Goal: Entertainment & Leisure: Consume media (video, audio)

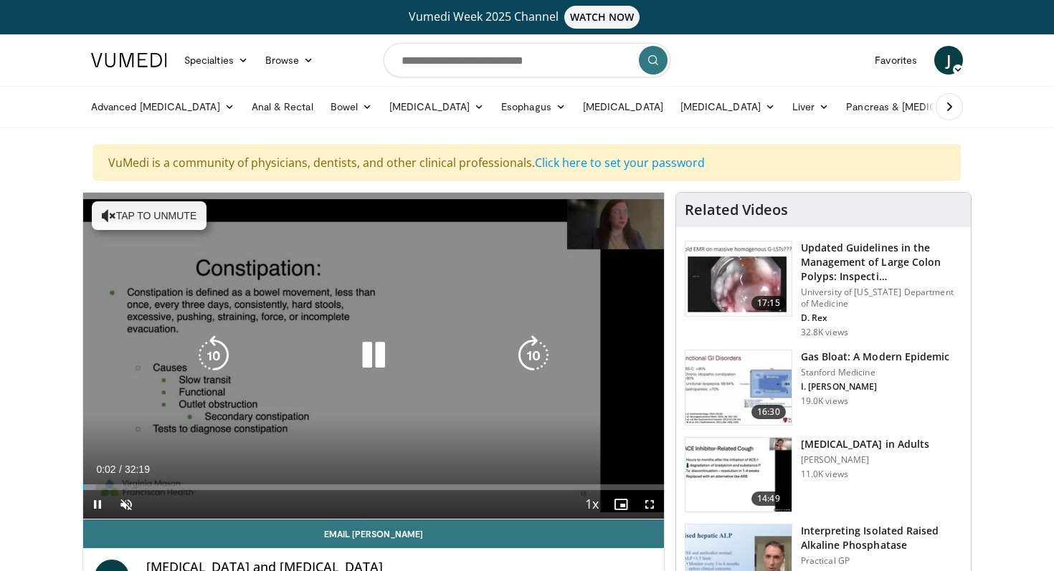
click at [373, 359] on icon "Video Player" at bounding box center [373, 355] width 40 height 40
click at [374, 349] on icon "Video Player" at bounding box center [373, 355] width 40 height 40
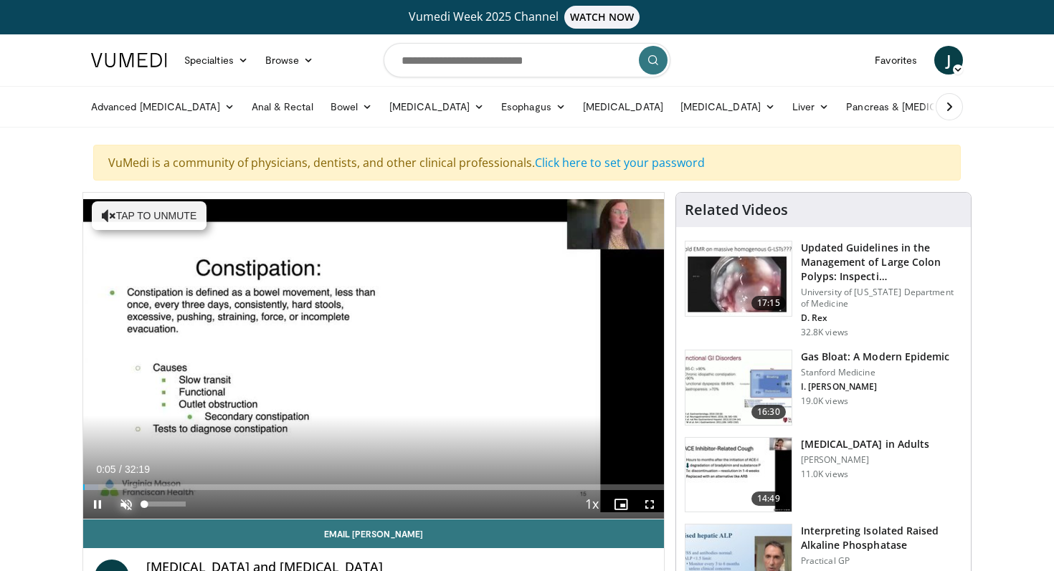
click at [125, 500] on span "Video Player" at bounding box center [126, 504] width 29 height 29
click at [649, 507] on span "Video Player" at bounding box center [649, 504] width 29 height 29
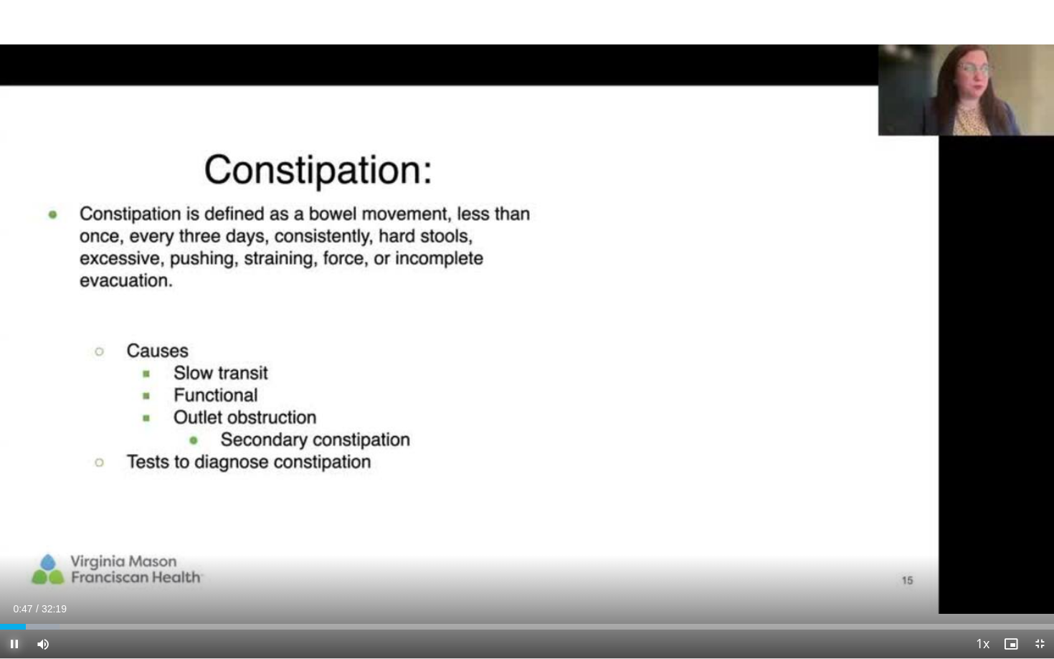
click at [15, 571] on span "Video Player" at bounding box center [14, 643] width 29 height 29
click at [8, 571] on span "Video Player" at bounding box center [14, 643] width 29 height 29
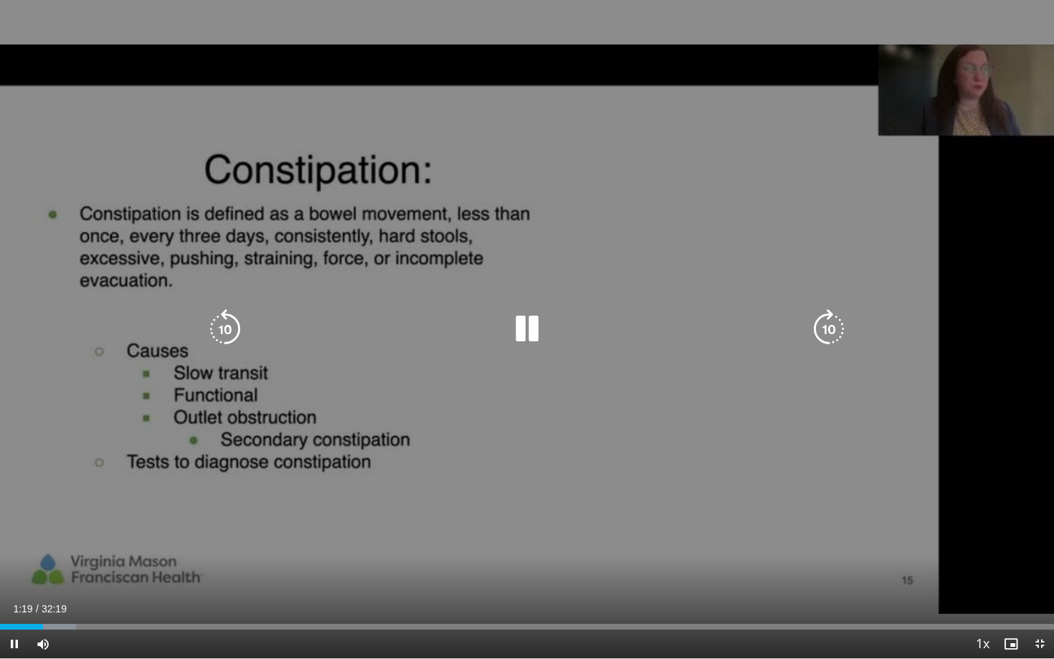
click at [821, 335] on icon "Video Player" at bounding box center [829, 329] width 40 height 40
click at [832, 335] on icon "Video Player" at bounding box center [829, 329] width 40 height 40
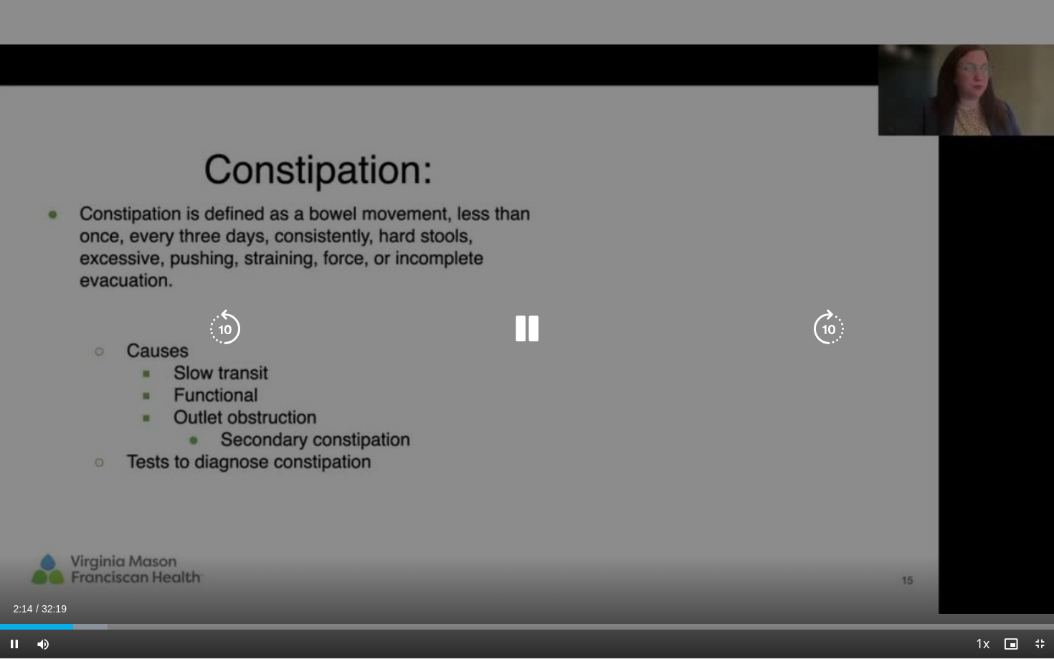
click at [832, 335] on icon "Video Player" at bounding box center [829, 329] width 40 height 40
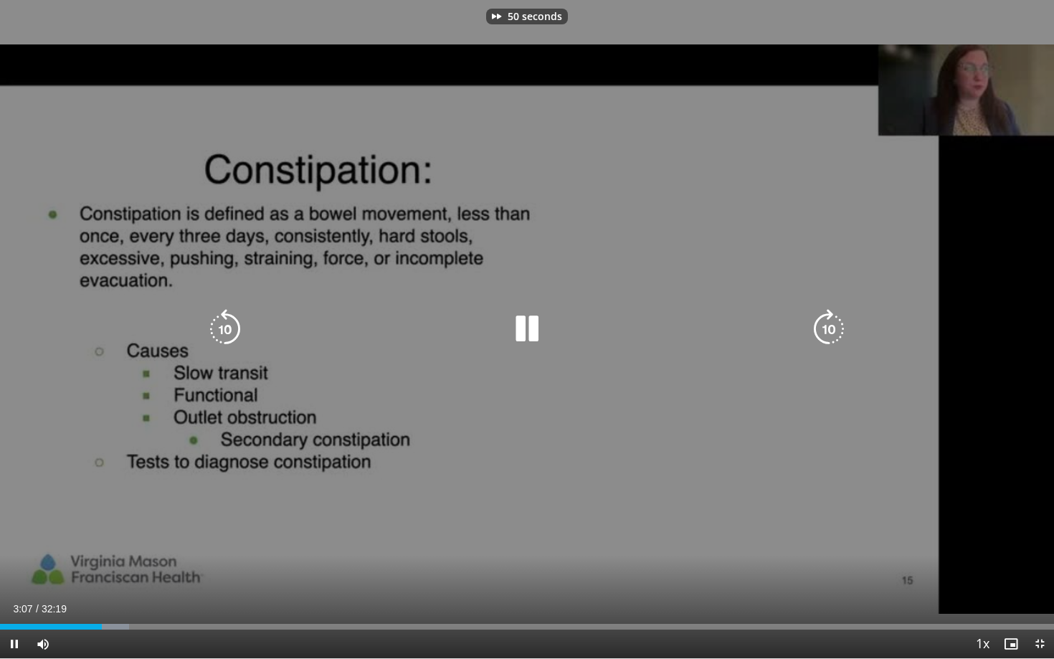
click at [832, 335] on icon "Video Player" at bounding box center [829, 329] width 40 height 40
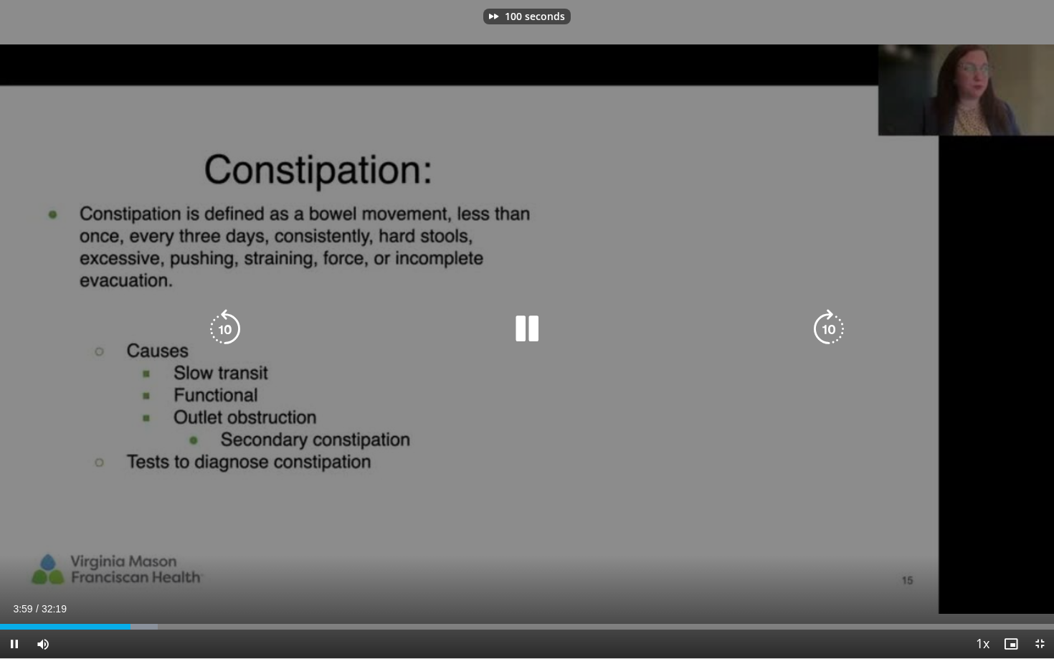
click at [832, 335] on icon "Video Player" at bounding box center [829, 329] width 40 height 40
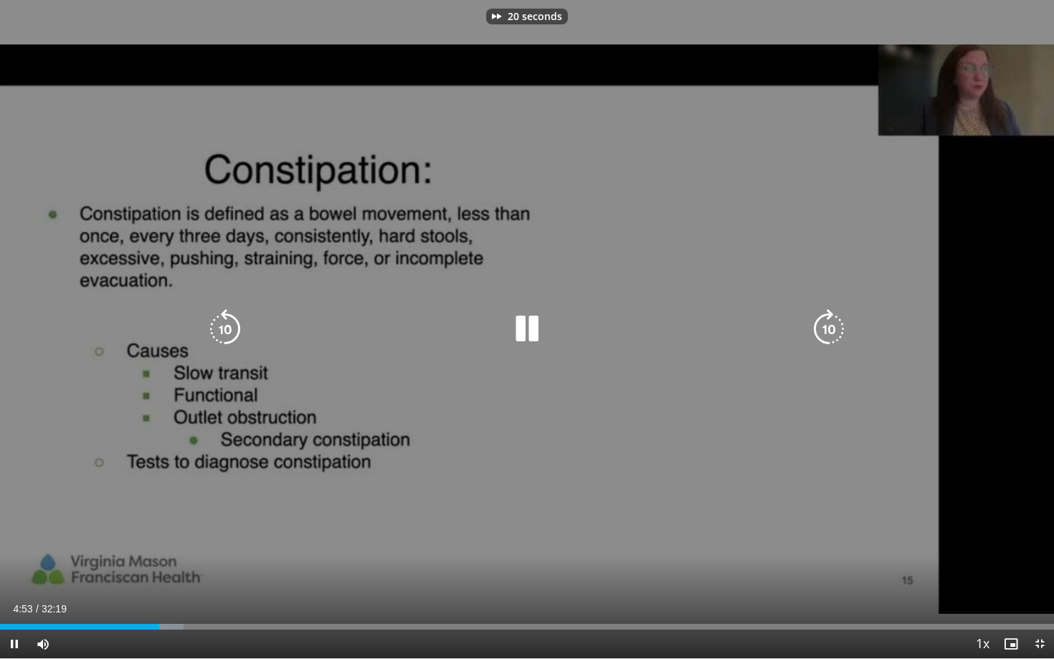
click at [832, 335] on icon "Video Player" at bounding box center [829, 329] width 40 height 40
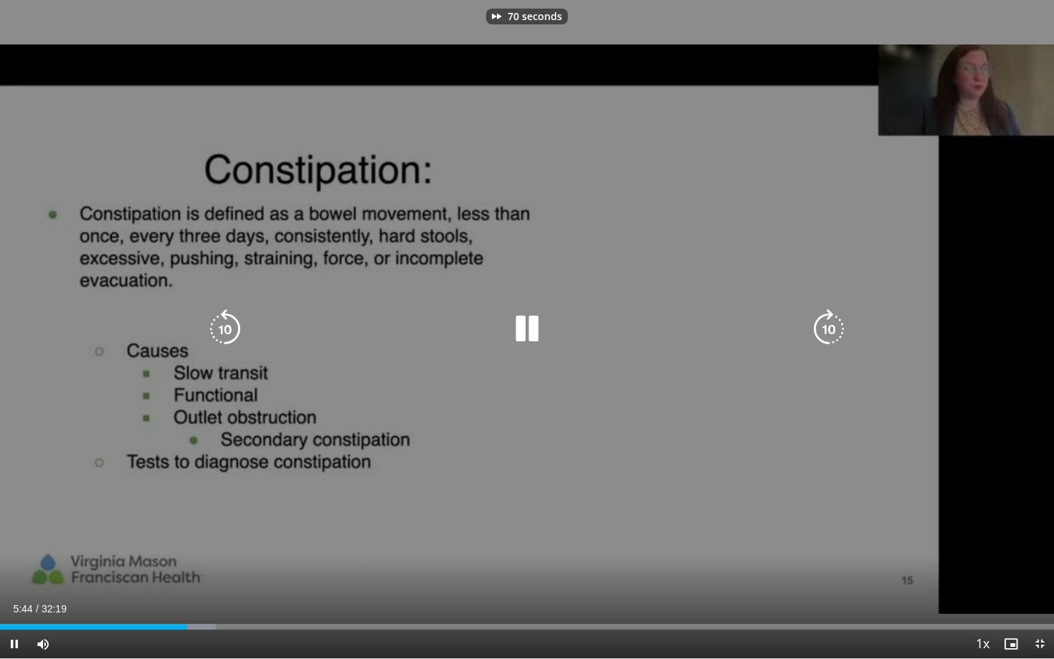
click at [832, 335] on icon "Video Player" at bounding box center [829, 329] width 40 height 40
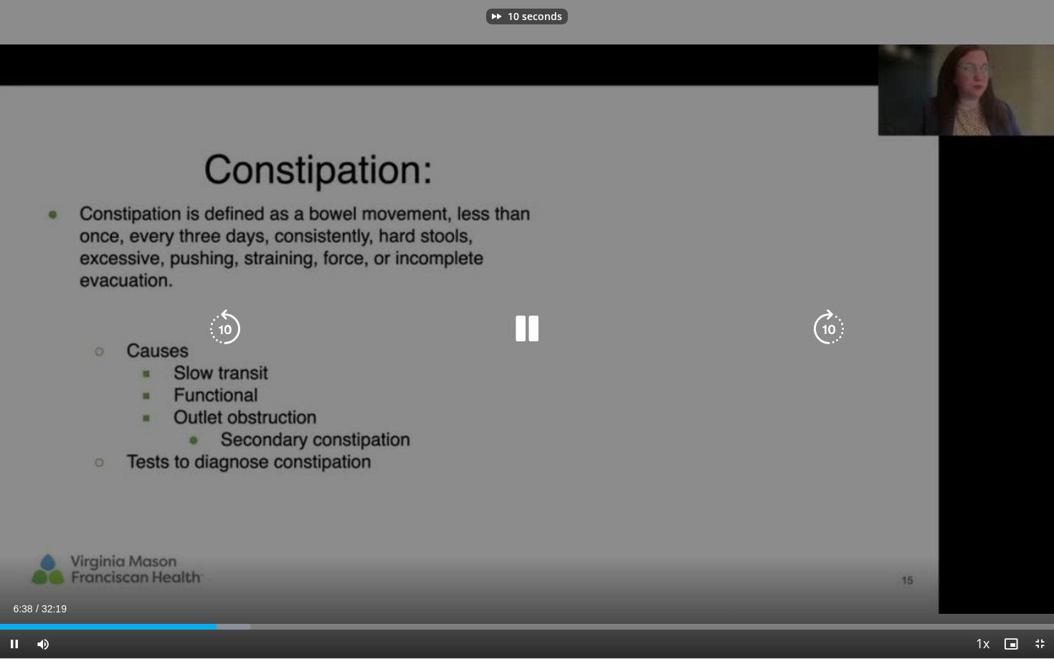
click at [832, 335] on icon "Video Player" at bounding box center [829, 329] width 40 height 40
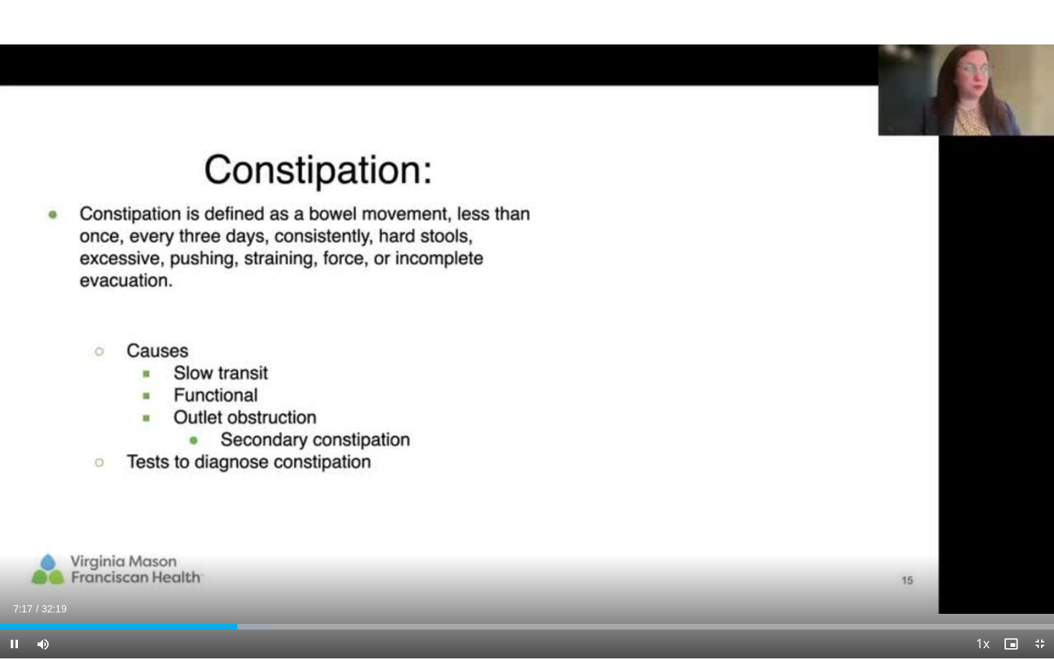
click at [833, 335] on div "40 seconds Tap to unmute" at bounding box center [527, 329] width 1054 height 658
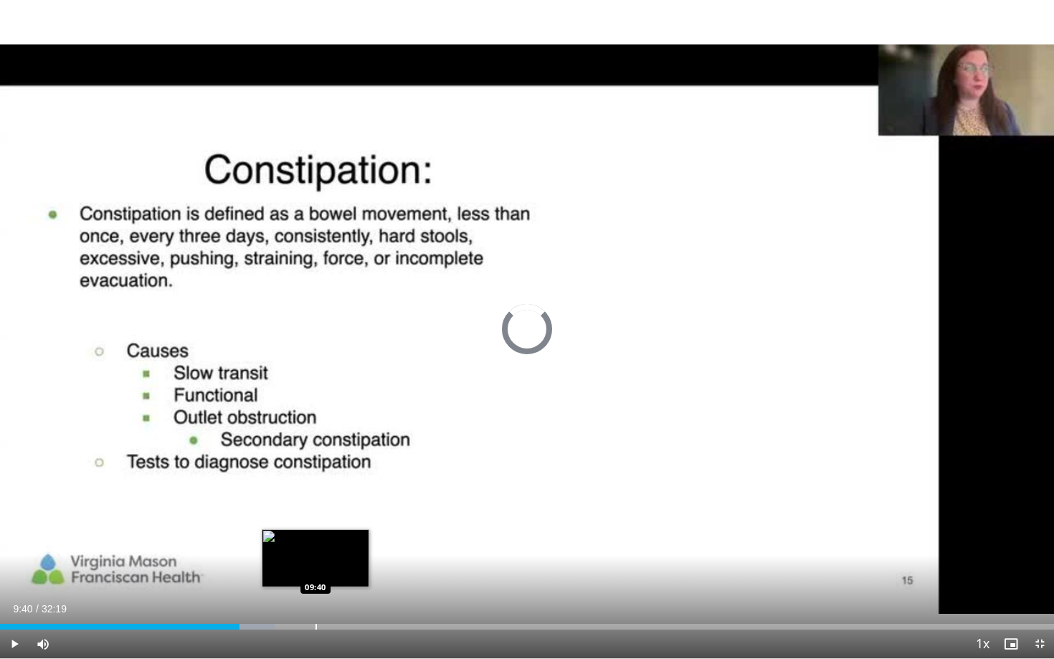
click at [315, 571] on div "Progress Bar" at bounding box center [315, 627] width 1 height 6
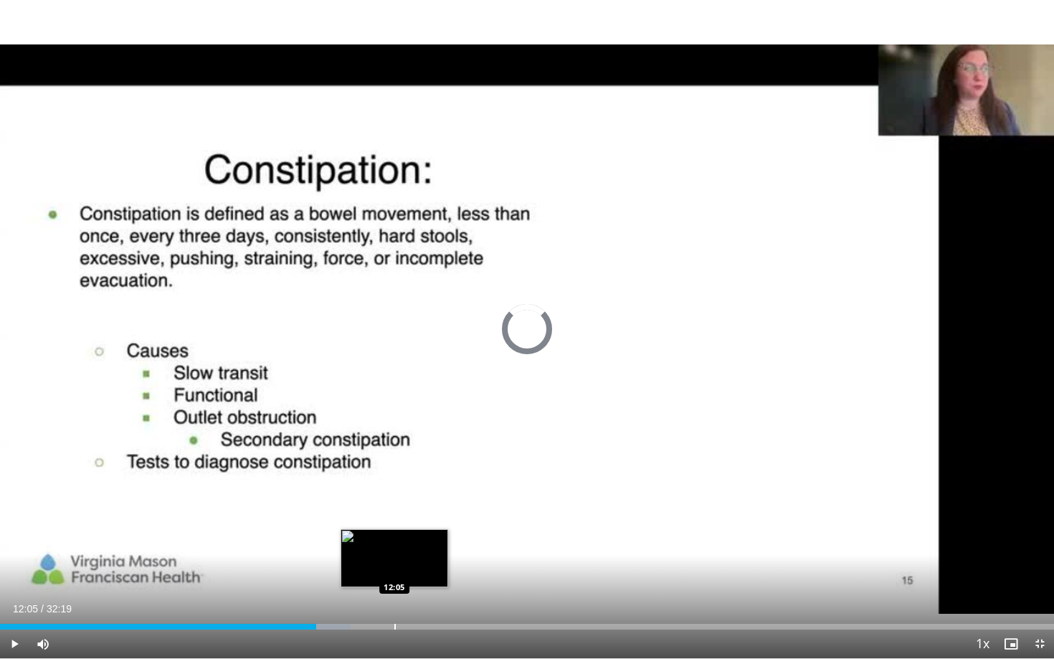
click at [394, 571] on div "Progress Bar" at bounding box center [394, 627] width 1 height 6
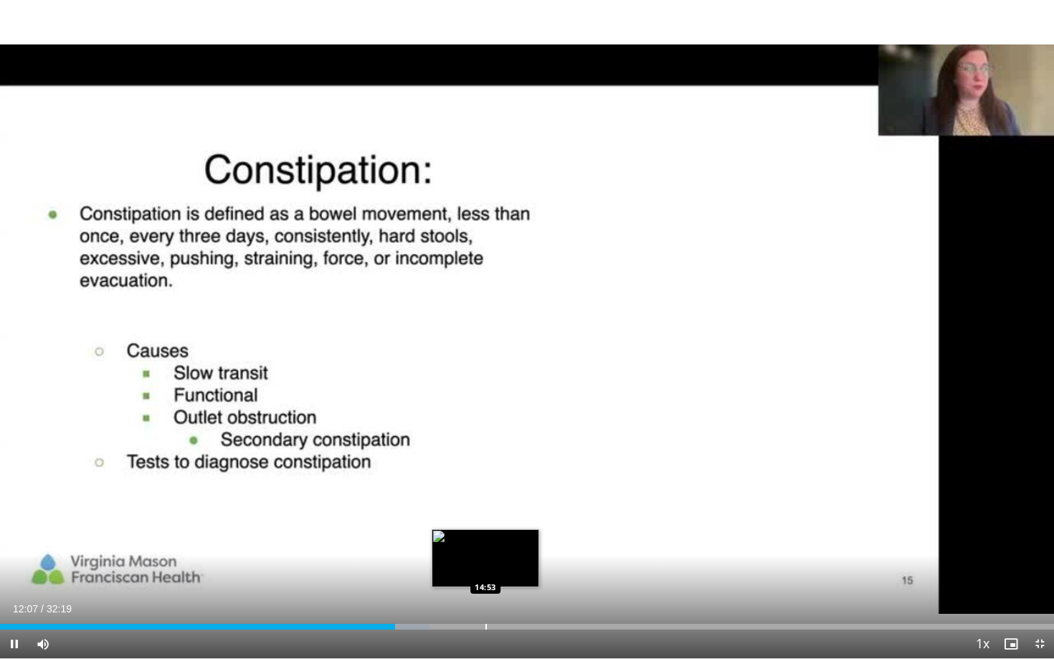
click at [485, 571] on div "Progress Bar" at bounding box center [485, 627] width 1 height 6
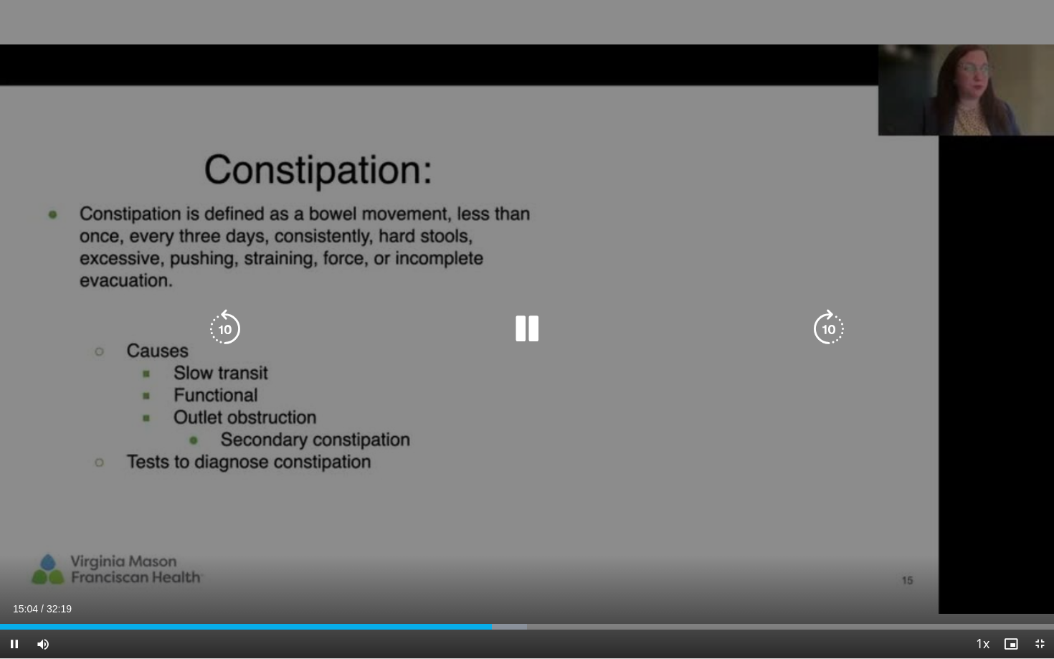
click at [837, 325] on icon "Video Player" at bounding box center [829, 329] width 40 height 40
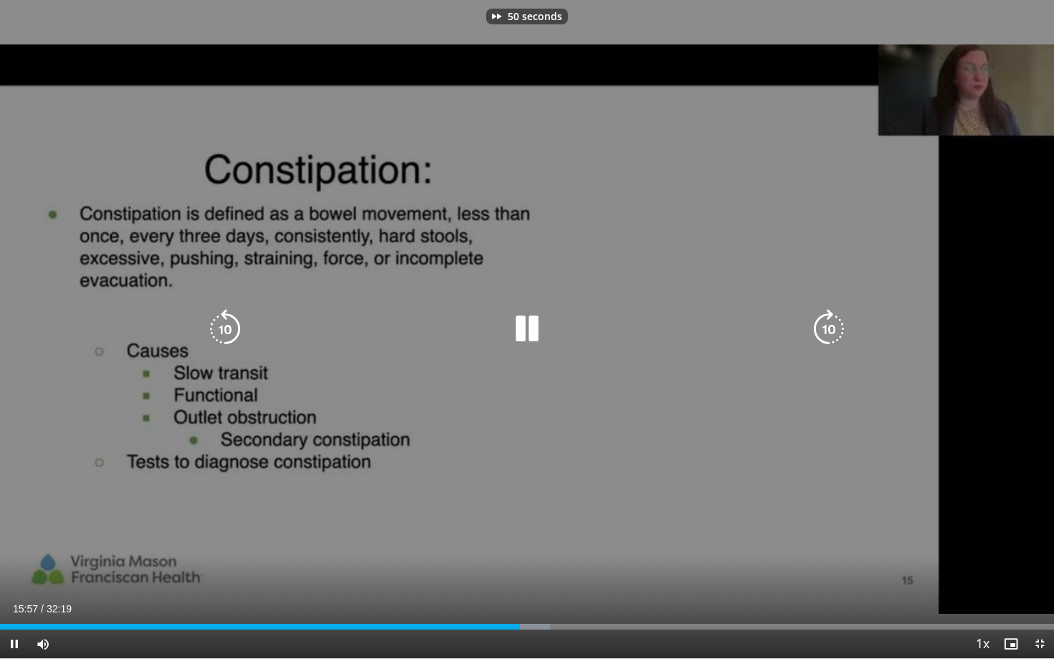
click at [837, 325] on icon "Video Player" at bounding box center [829, 329] width 40 height 40
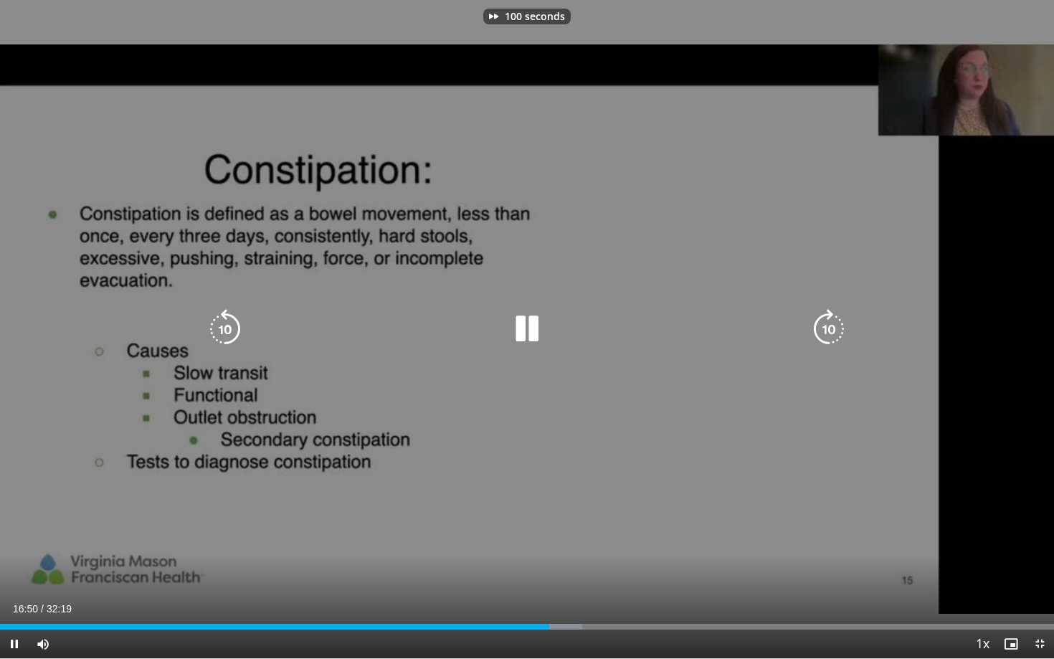
click at [837, 325] on icon "Video Player" at bounding box center [829, 329] width 40 height 40
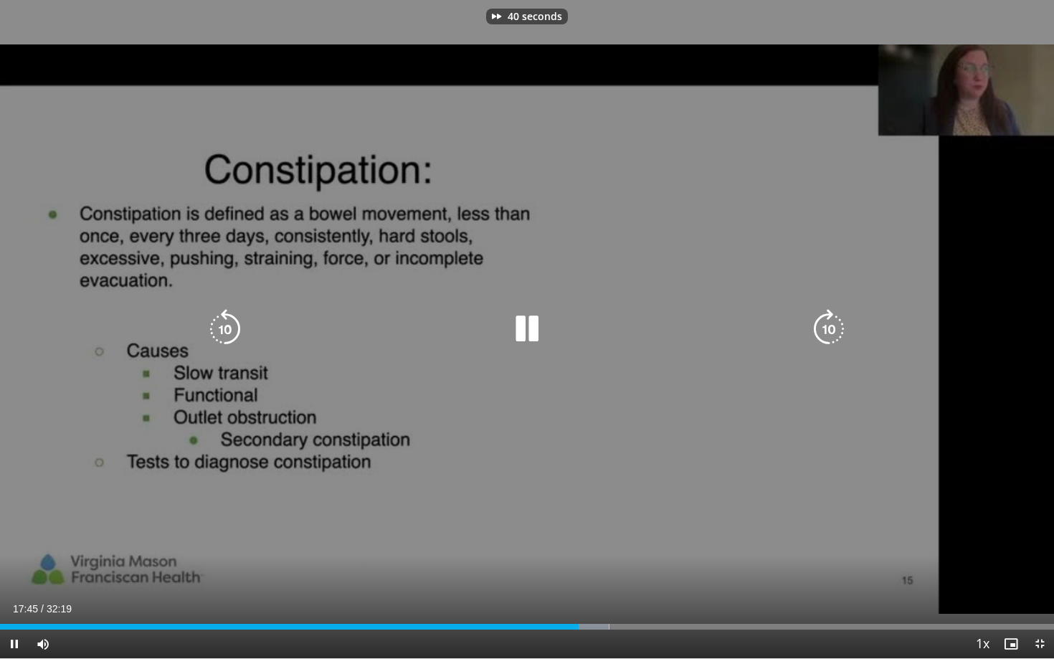
click at [837, 325] on icon "Video Player" at bounding box center [829, 329] width 40 height 40
click at [523, 319] on icon "Video Player" at bounding box center [527, 329] width 40 height 40
click at [516, 336] on icon "Video Player" at bounding box center [527, 329] width 40 height 40
click at [831, 333] on icon "Video Player" at bounding box center [829, 329] width 40 height 40
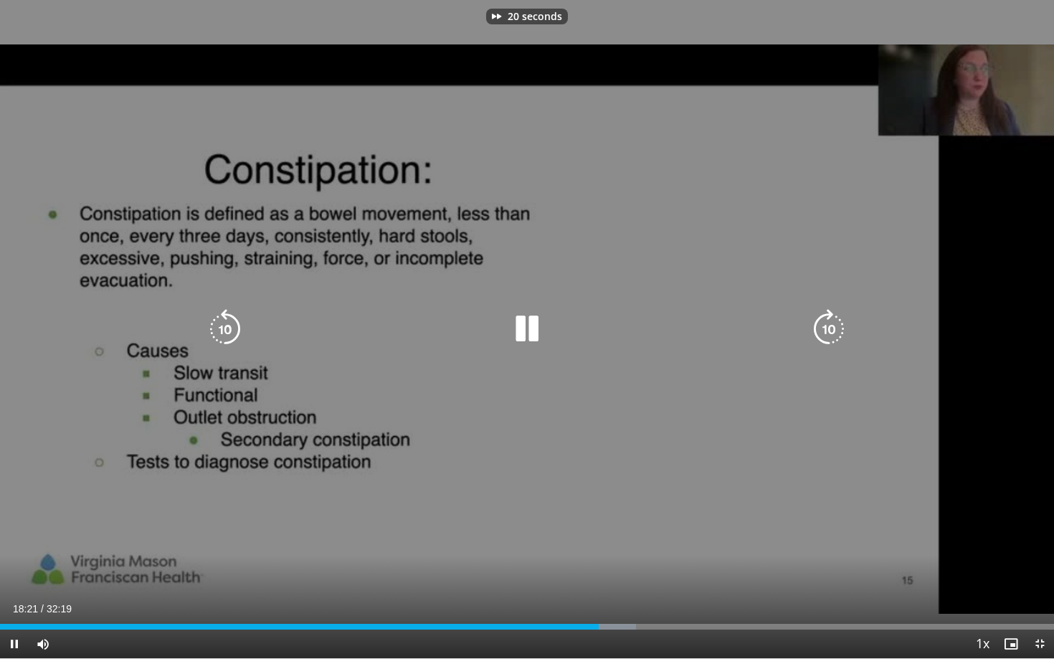
click at [831, 333] on icon "Video Player" at bounding box center [829, 329] width 40 height 40
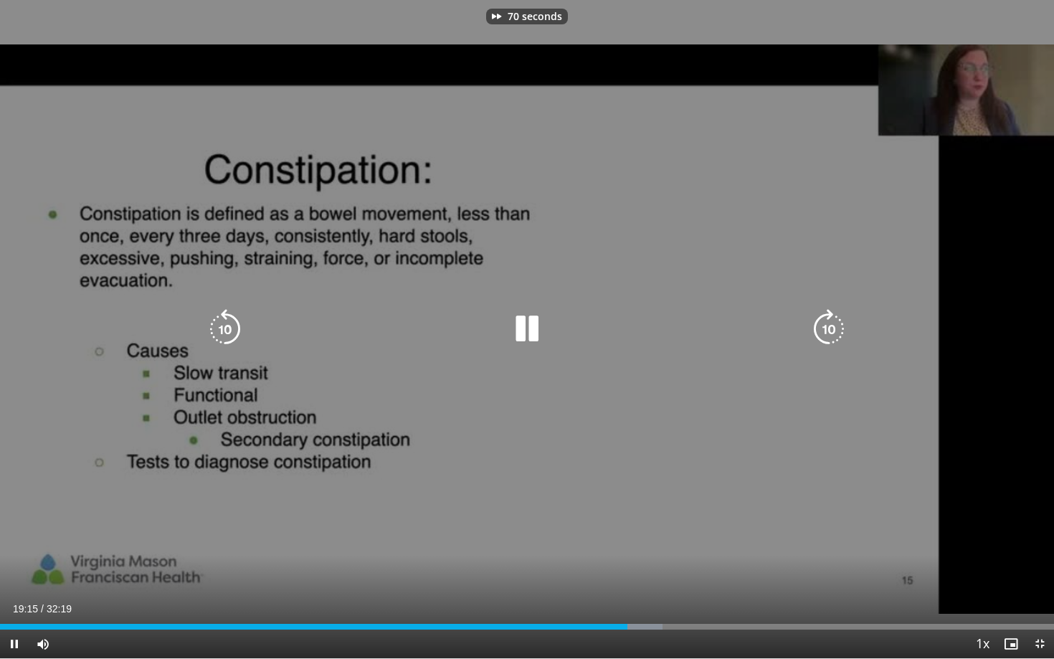
click at [831, 333] on icon "Video Player" at bounding box center [829, 329] width 40 height 40
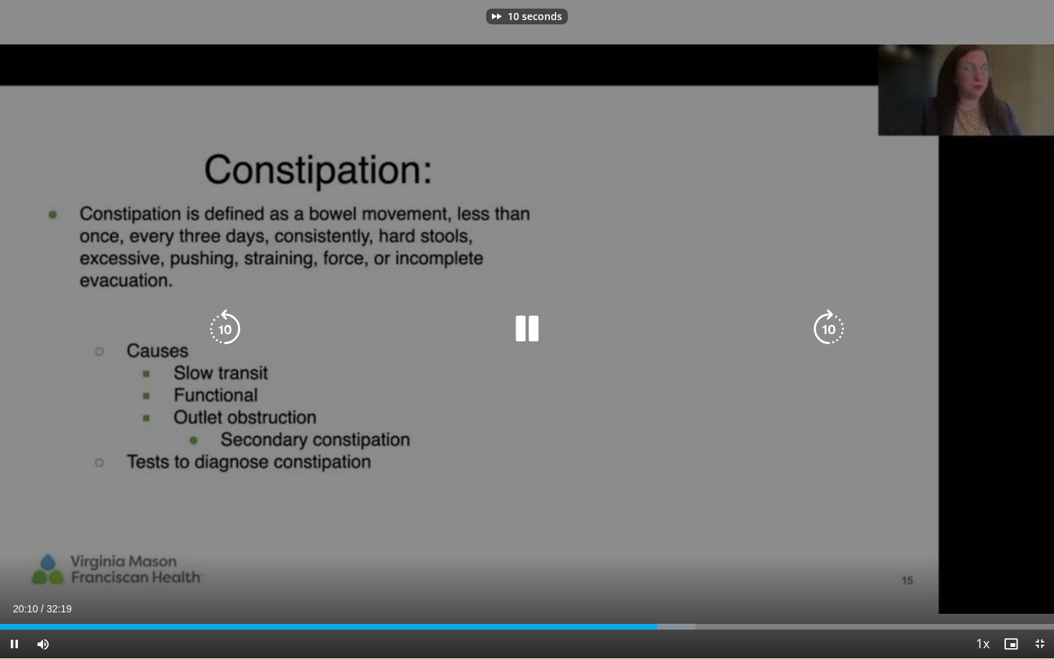
click at [831, 333] on icon "Video Player" at bounding box center [829, 329] width 40 height 40
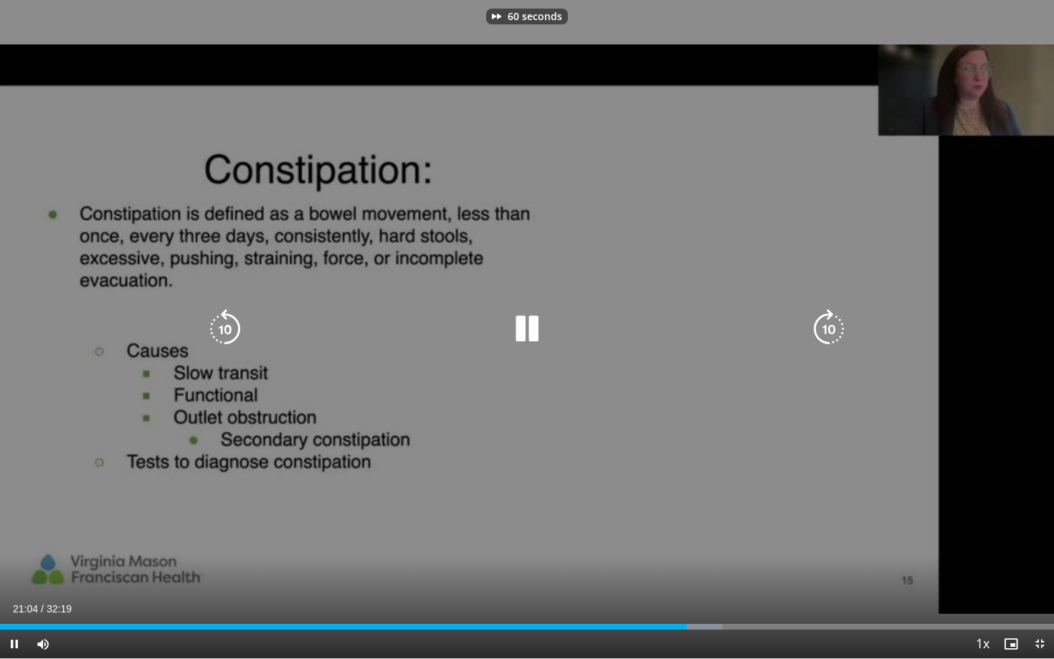
click at [831, 333] on icon "Video Player" at bounding box center [829, 329] width 40 height 40
click at [518, 330] on icon "Video Player" at bounding box center [527, 329] width 40 height 40
click at [521, 323] on icon "Video Player" at bounding box center [527, 329] width 40 height 40
click at [520, 323] on icon "Video Player" at bounding box center [527, 329] width 40 height 40
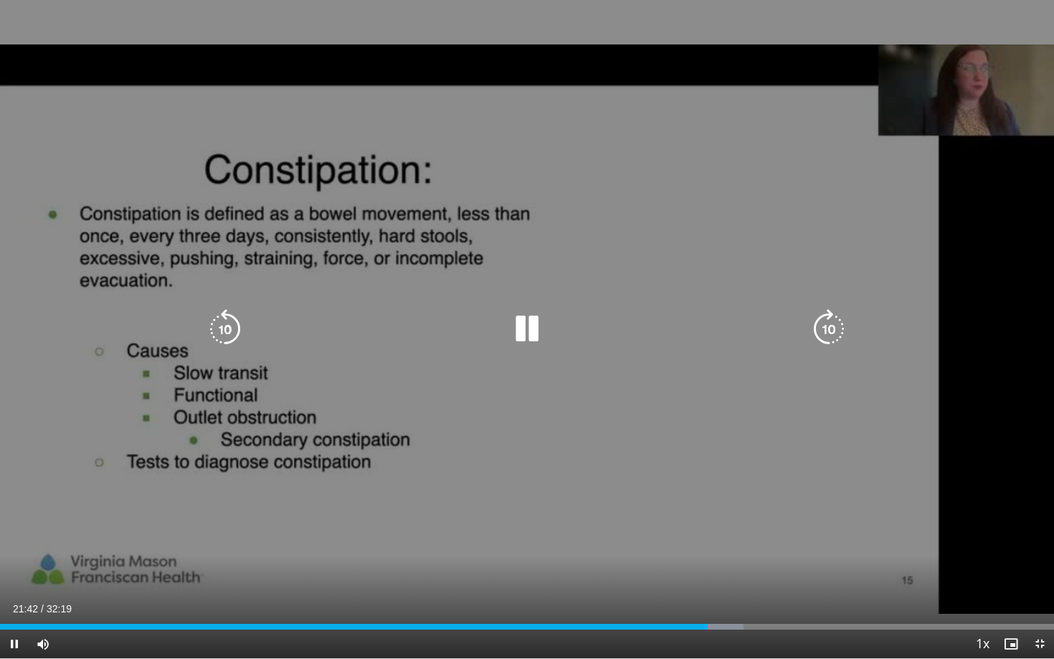
click at [826, 331] on icon "Video Player" at bounding box center [829, 329] width 40 height 40
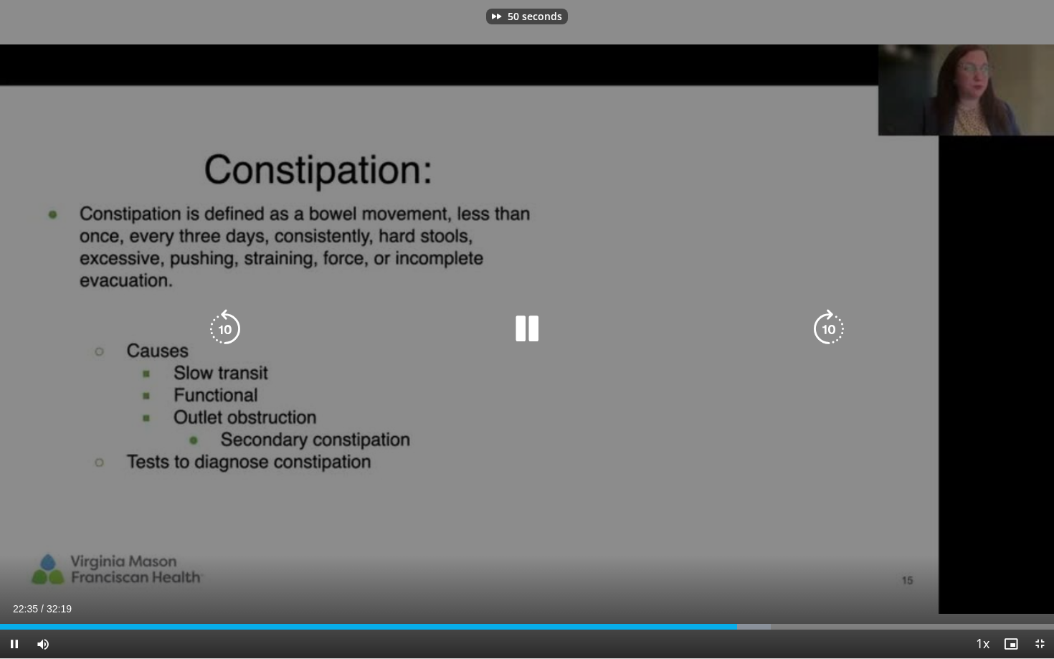
click at [826, 331] on icon "Video Player" at bounding box center [829, 329] width 40 height 40
click at [823, 325] on icon "Video Player" at bounding box center [829, 329] width 40 height 40
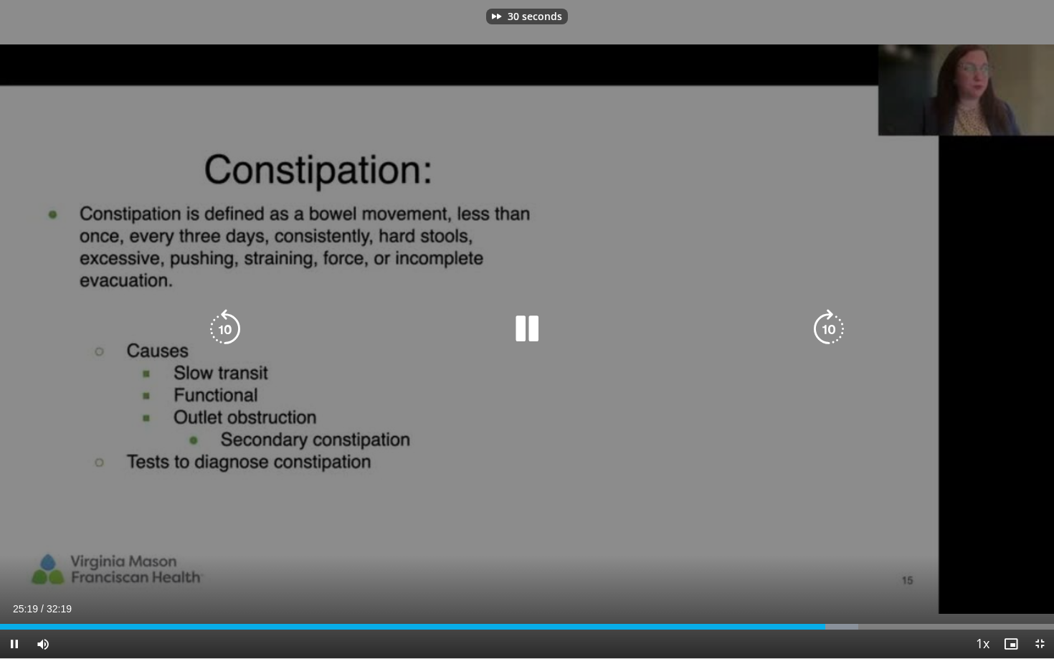
click at [823, 325] on icon "Video Player" at bounding box center [829, 329] width 40 height 40
click at [827, 337] on icon "Video Player" at bounding box center [829, 329] width 40 height 40
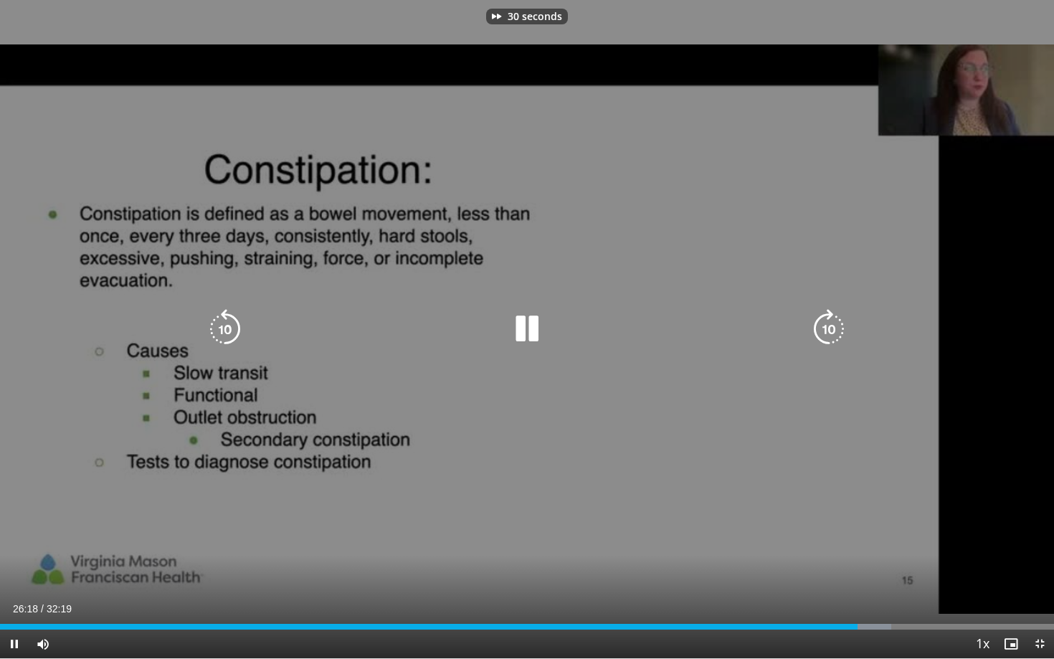
click at [827, 337] on icon "Video Player" at bounding box center [829, 329] width 40 height 40
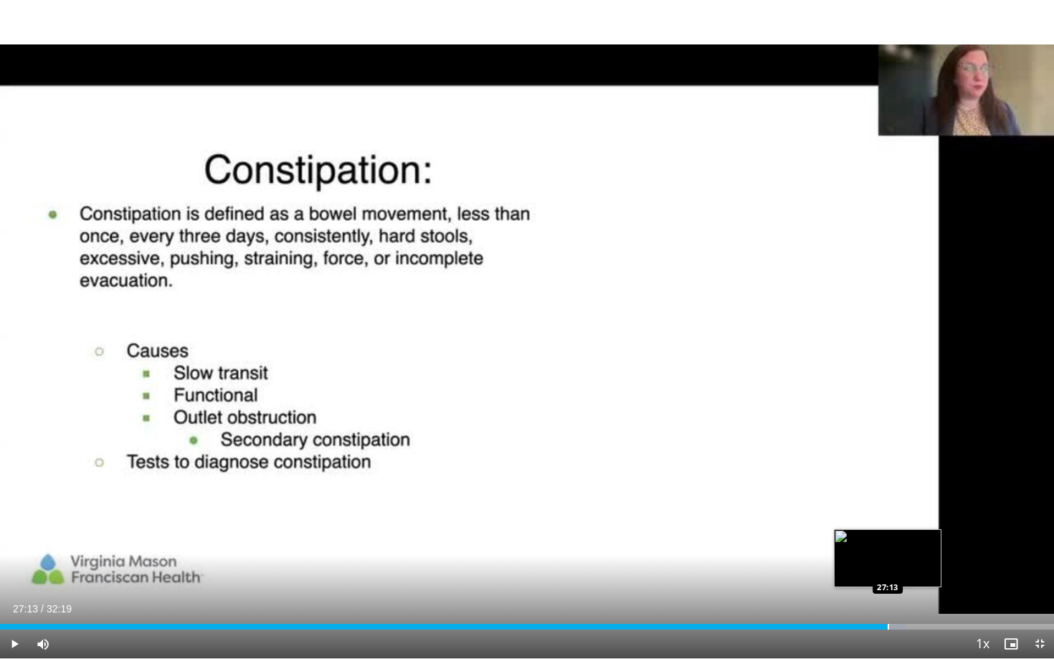
click at [887, 571] on div "Progress Bar" at bounding box center [887, 627] width 1 height 6
click at [901, 571] on div "Progress Bar" at bounding box center [901, 627] width 1 height 6
click at [915, 571] on div "Progress Bar" at bounding box center [915, 627] width 1 height 6
click at [937, 571] on div "Progress Bar" at bounding box center [937, 627] width 1 height 6
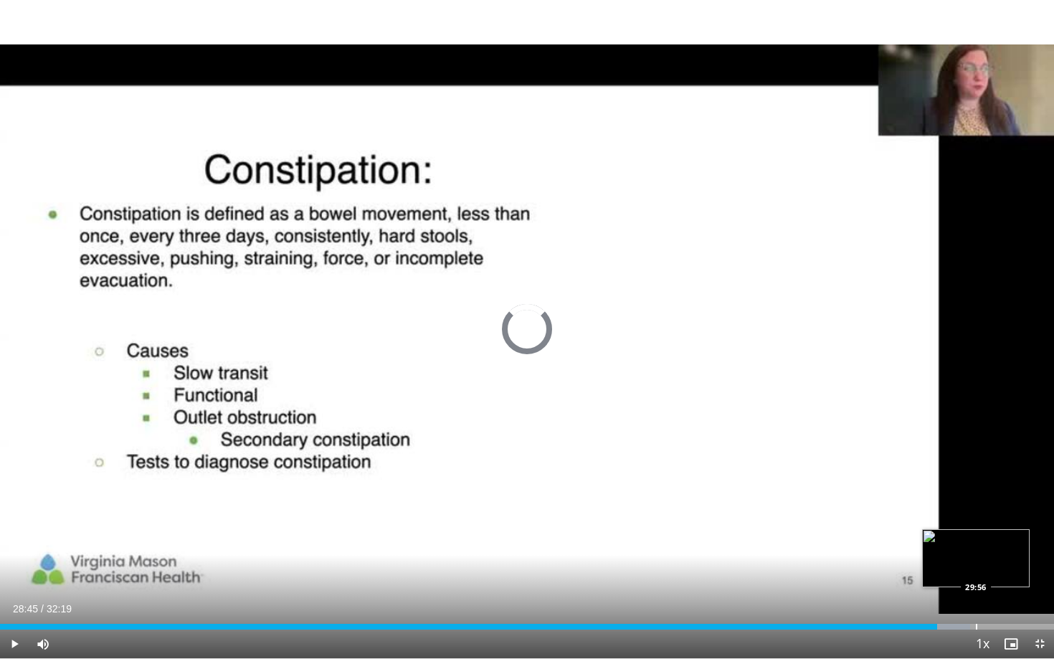
click at [976, 571] on div "Progress Bar" at bounding box center [976, 627] width 1 height 6
click at [1001, 571] on div "Progress Bar" at bounding box center [1001, 627] width 1 height 6
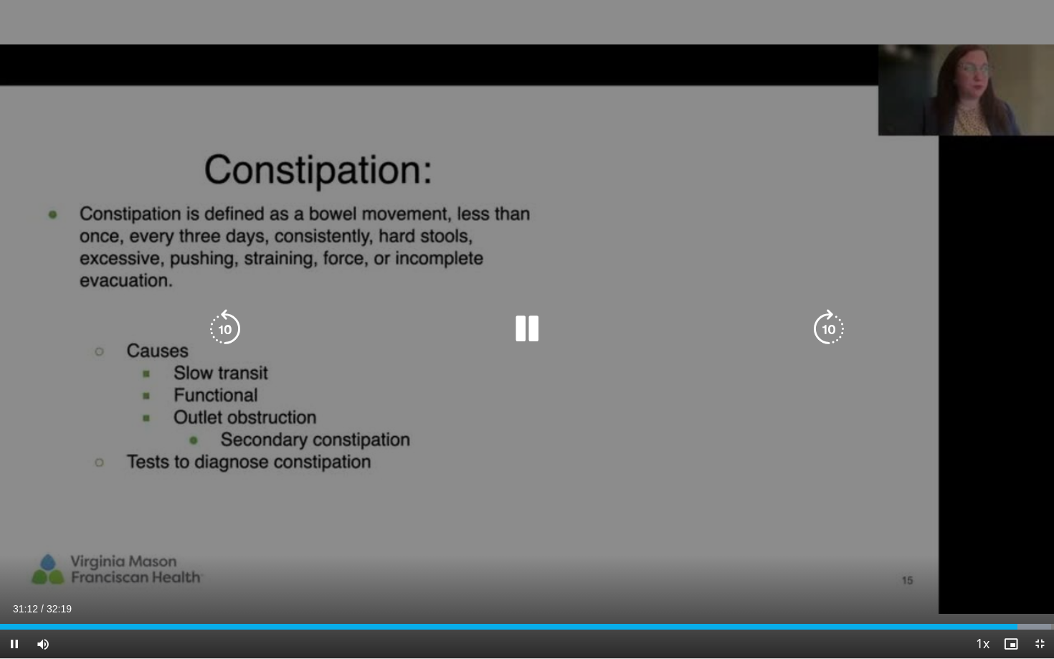
click at [824, 330] on icon "Video Player" at bounding box center [829, 329] width 40 height 40
click at [827, 330] on icon "Video Player" at bounding box center [829, 329] width 40 height 40
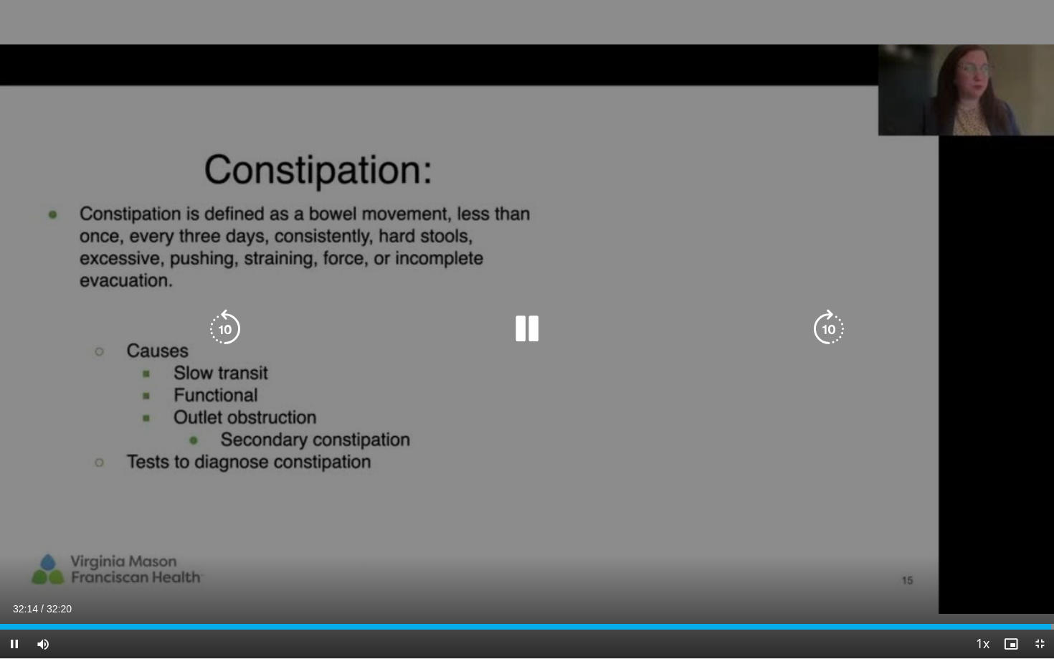
click at [823, 332] on icon "Video Player" at bounding box center [829, 329] width 40 height 40
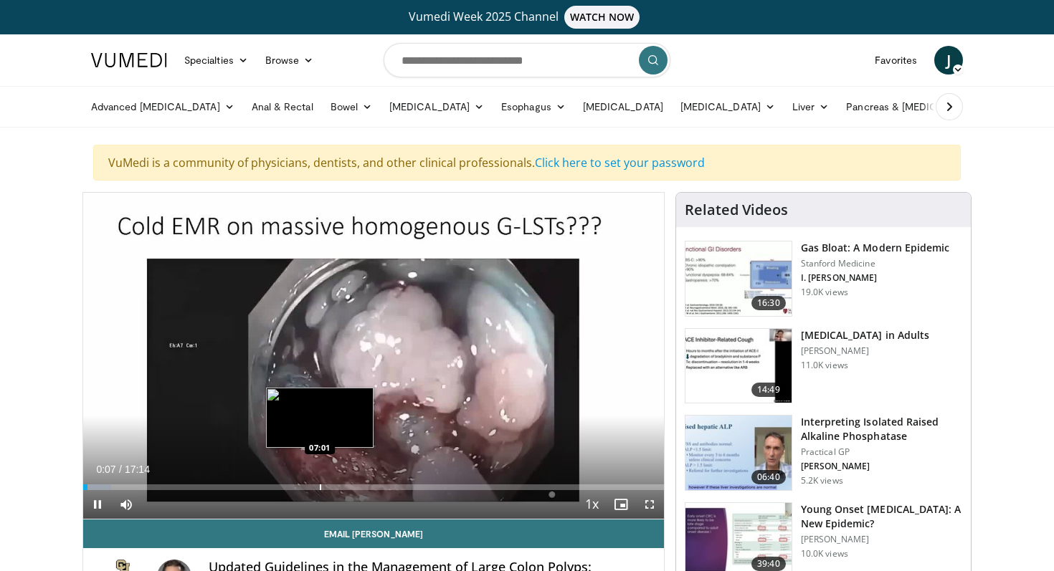
click at [320, 479] on div "Loaded : 4.82% 00:08 07:01" at bounding box center [373, 484] width 581 height 14
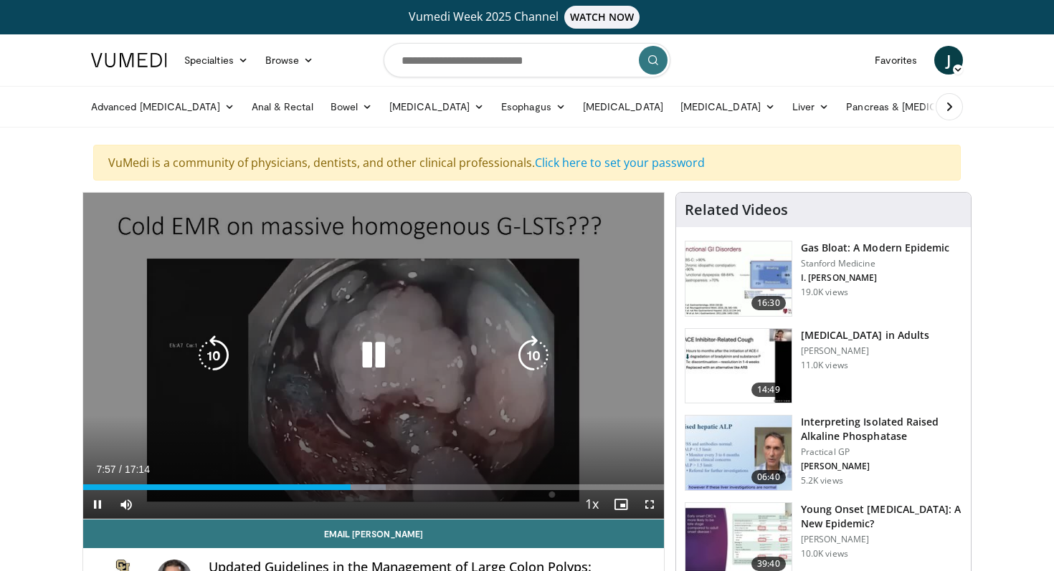
click at [362, 363] on icon "Video Player" at bounding box center [373, 355] width 40 height 40
